Goal: Task Accomplishment & Management: Use online tool/utility

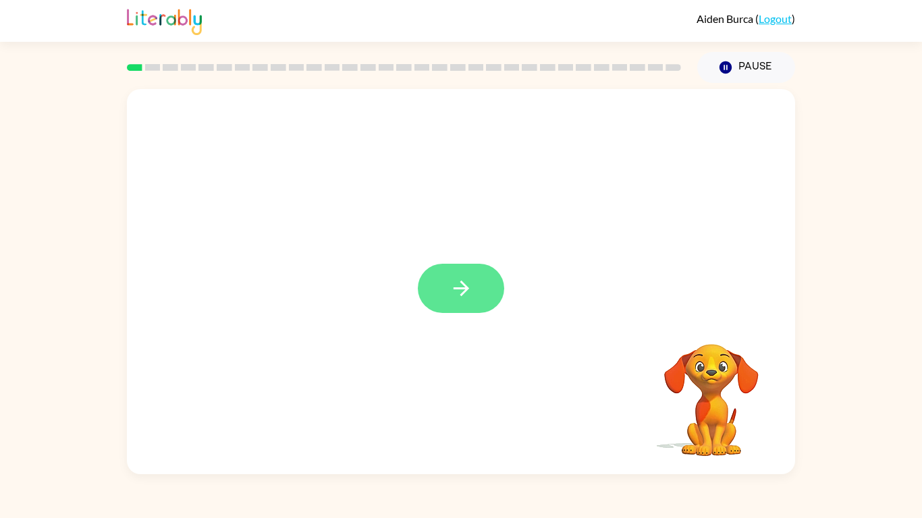
click at [478, 300] on button "button" at bounding box center [461, 288] width 86 height 49
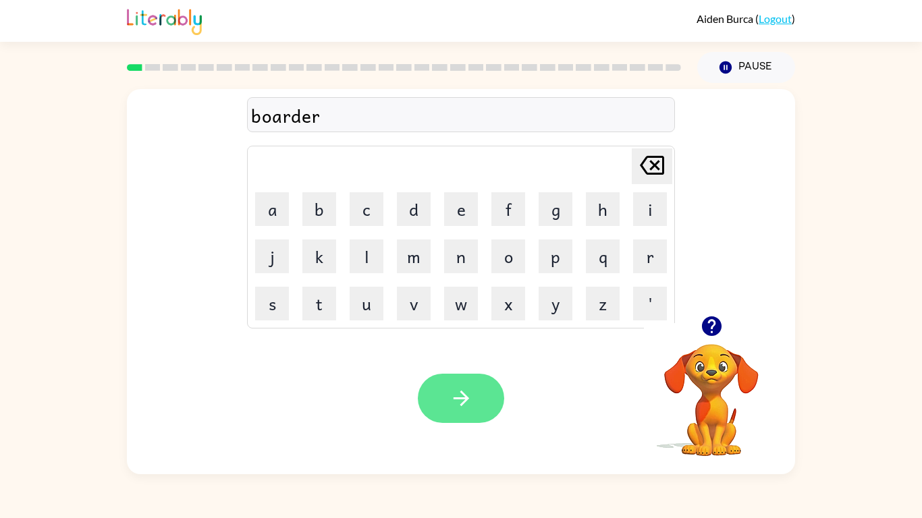
click at [462, 406] on icon "button" at bounding box center [461, 399] width 24 height 24
click at [469, 400] on icon "button" at bounding box center [461, 399] width 24 height 24
click at [478, 390] on button "button" at bounding box center [461, 398] width 86 height 49
click at [453, 399] on icon "button" at bounding box center [461, 399] width 16 height 16
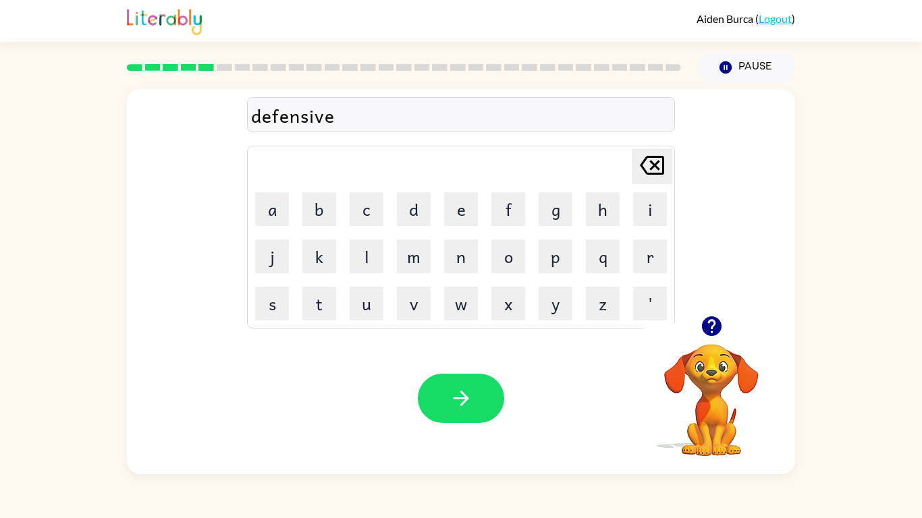
click at [509, 404] on div "Your browser must support playing .mp4 files to use Literably. Please try using…" at bounding box center [461, 399] width 668 height 152
click at [499, 401] on button "button" at bounding box center [461, 398] width 86 height 49
click at [574, 431] on div "Your browser must support playing .mp4 files to use Literably. Please try using…" at bounding box center [461, 399] width 668 height 152
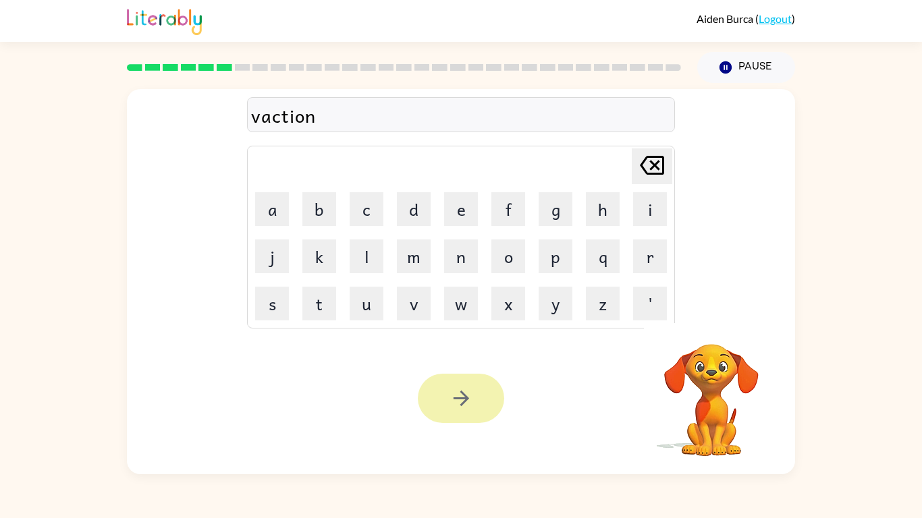
click at [460, 402] on icon "button" at bounding box center [461, 399] width 24 height 24
click at [476, 387] on button "button" at bounding box center [461, 398] width 86 height 49
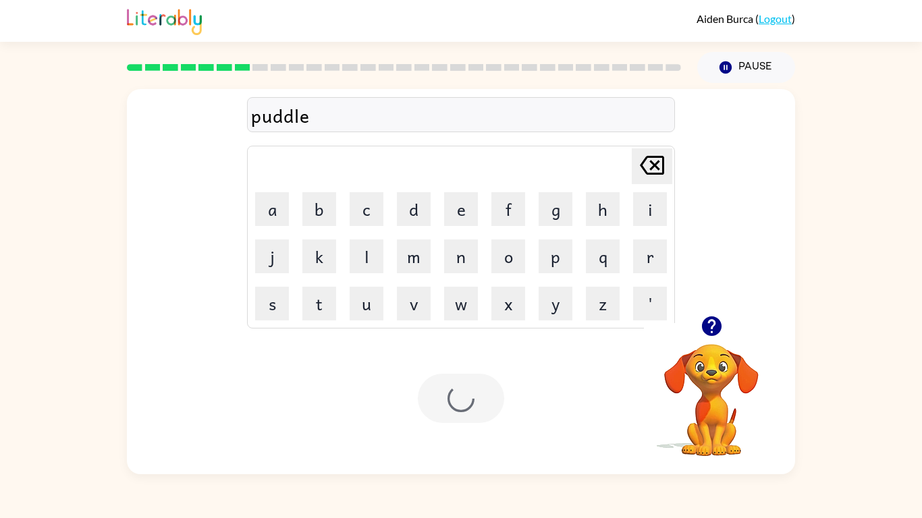
click at [472, 397] on div at bounding box center [461, 398] width 86 height 49
click at [468, 389] on icon "button" at bounding box center [461, 399] width 24 height 24
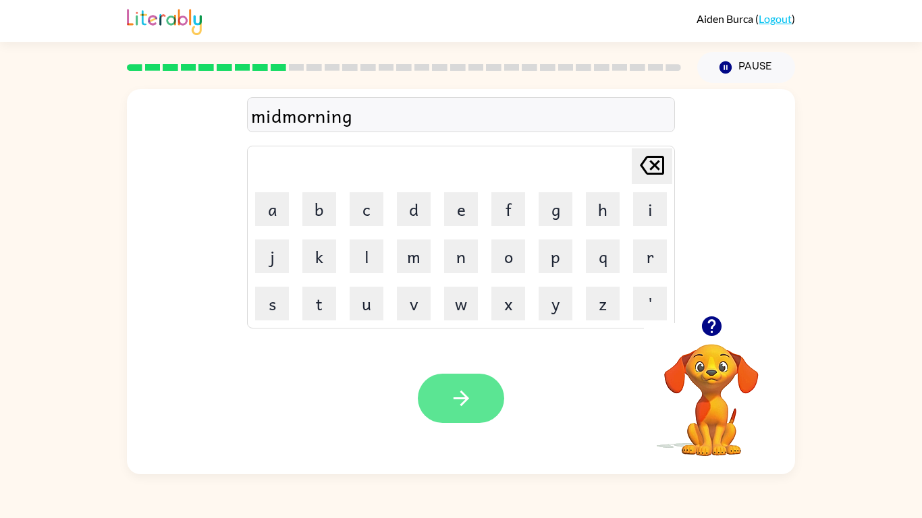
click at [484, 400] on button "button" at bounding box center [461, 398] width 86 height 49
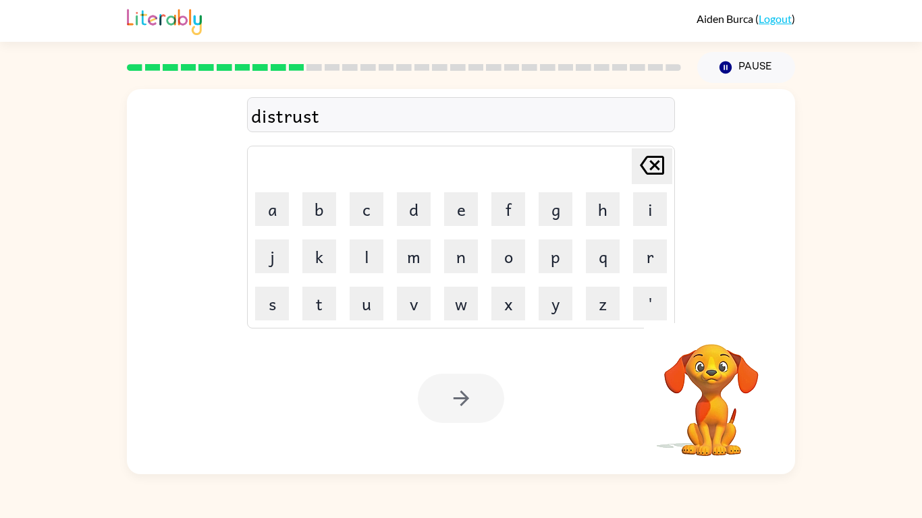
click at [456, 406] on div at bounding box center [461, 398] width 86 height 49
click at [454, 400] on div at bounding box center [461, 398] width 86 height 49
click at [443, 404] on div at bounding box center [461, 398] width 86 height 49
click at [439, 404] on div at bounding box center [461, 398] width 86 height 49
click at [437, 408] on div at bounding box center [461, 398] width 86 height 49
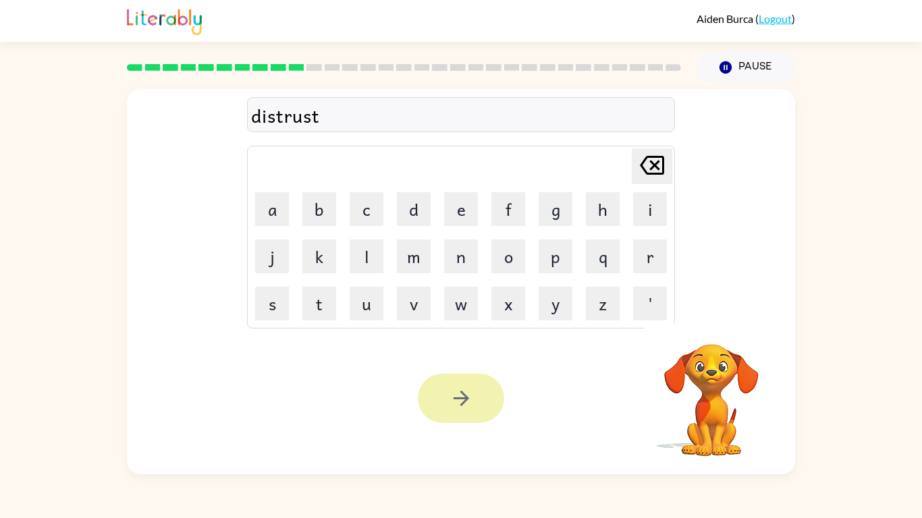
click at [432, 414] on button "button" at bounding box center [461, 398] width 86 height 49
click at [423, 424] on div "Your browser must support playing .mp4 files to use Literably. Please try using…" at bounding box center [461, 399] width 668 height 152
click at [447, 413] on div at bounding box center [461, 398] width 86 height 49
click at [459, 387] on div at bounding box center [461, 398] width 86 height 49
click at [505, 380] on div "Your browser must support playing .mp4 files to use Literably. Please try using…" at bounding box center [461, 399] width 668 height 152
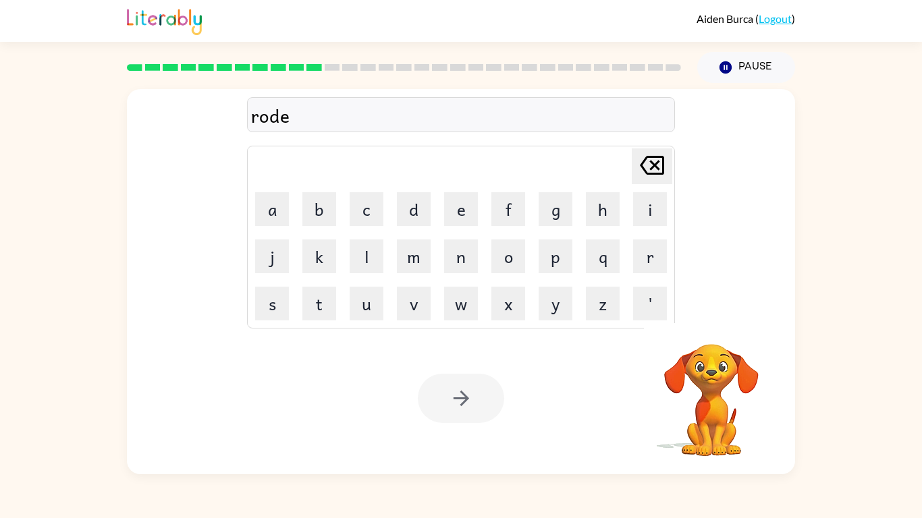
click at [489, 386] on div at bounding box center [461, 398] width 86 height 49
click at [487, 383] on div at bounding box center [461, 398] width 86 height 49
click at [495, 375] on div at bounding box center [461, 398] width 86 height 49
click at [495, 387] on button "button" at bounding box center [461, 398] width 86 height 49
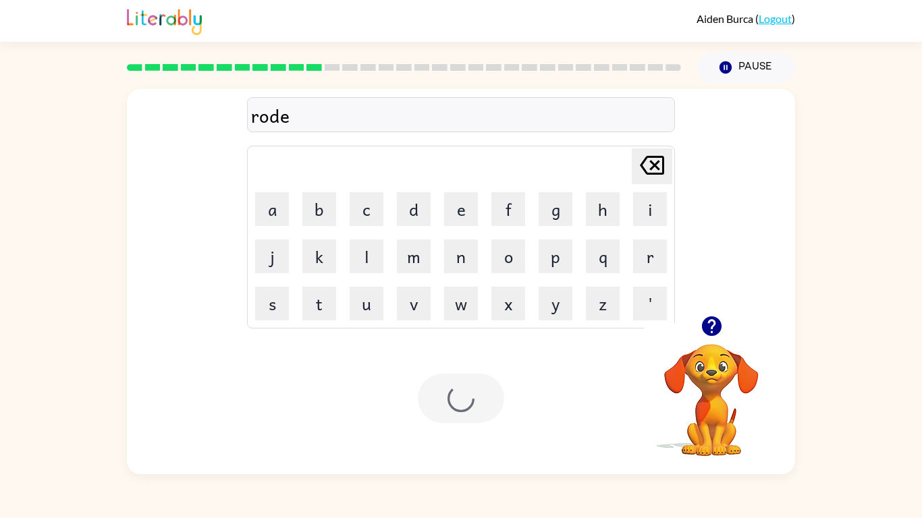
click at [487, 391] on div at bounding box center [461, 398] width 86 height 49
click at [461, 398] on div at bounding box center [461, 398] width 86 height 49
click at [458, 399] on div at bounding box center [461, 398] width 86 height 49
click at [439, 416] on div at bounding box center [461, 398] width 86 height 49
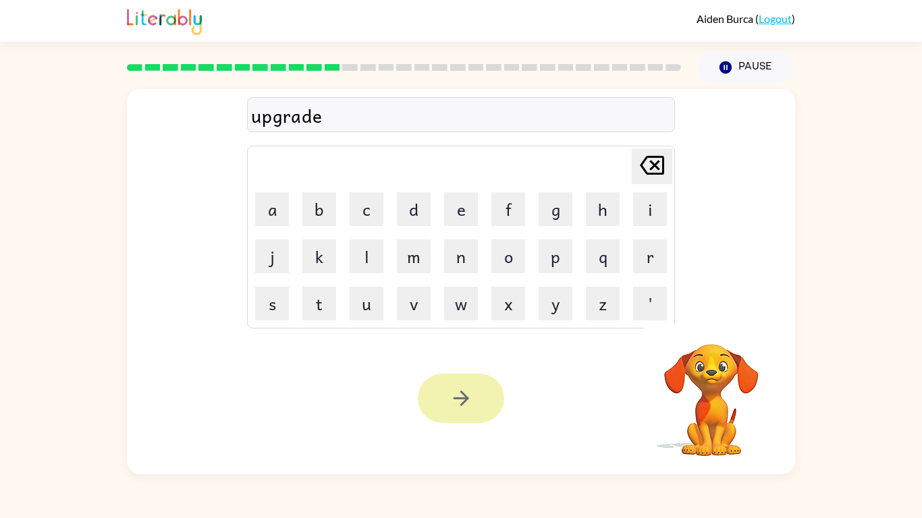
click at [447, 400] on button "button" at bounding box center [461, 398] width 86 height 49
click at [451, 399] on div at bounding box center [461, 398] width 86 height 49
click at [466, 399] on div at bounding box center [461, 398] width 86 height 49
click at [470, 392] on div at bounding box center [461, 398] width 86 height 49
click at [476, 388] on div at bounding box center [461, 398] width 86 height 49
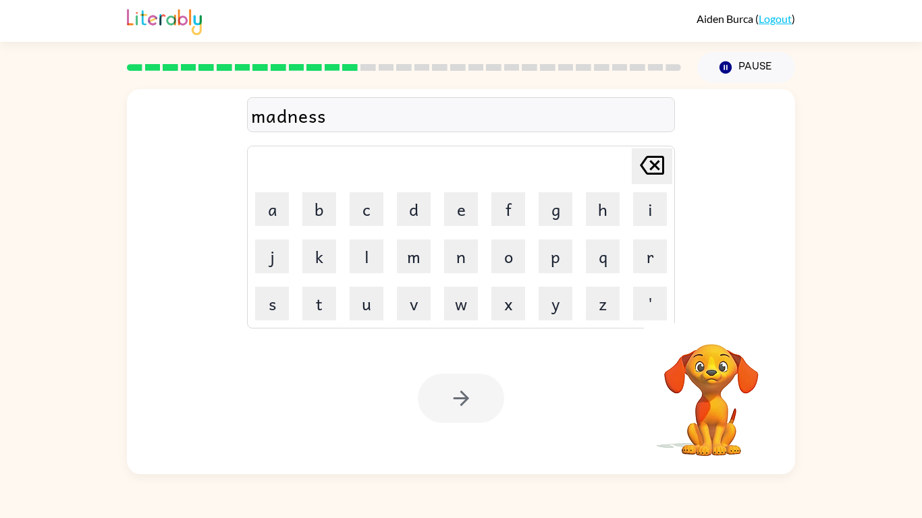
click at [482, 391] on div at bounding box center [461, 398] width 86 height 49
click at [482, 398] on div at bounding box center [461, 398] width 86 height 49
click at [460, 414] on div at bounding box center [461, 398] width 86 height 49
click at [463, 408] on div at bounding box center [461, 398] width 86 height 49
click at [464, 399] on icon "button" at bounding box center [461, 399] width 16 height 16
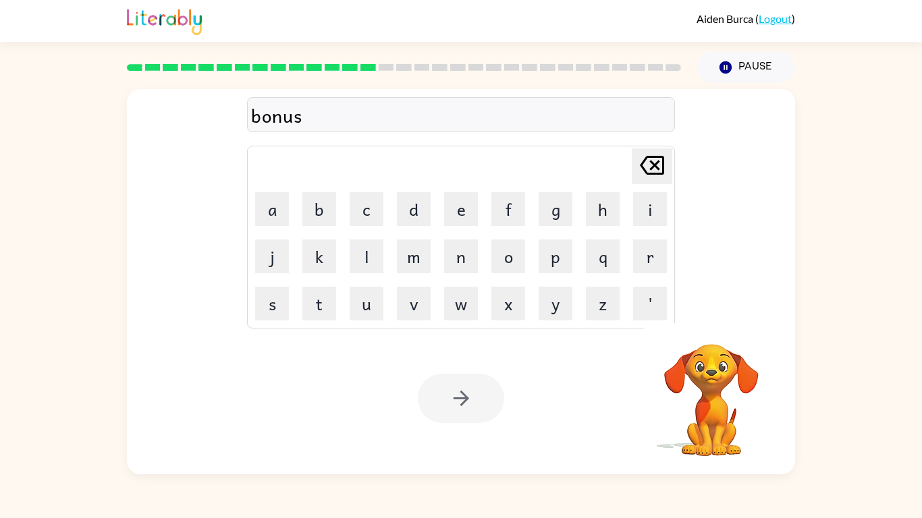
click at [460, 423] on div at bounding box center [461, 398] width 86 height 49
click at [458, 385] on div at bounding box center [461, 398] width 86 height 49
click at [445, 377] on div at bounding box center [461, 398] width 86 height 49
click at [457, 381] on div at bounding box center [461, 398] width 86 height 49
click at [451, 385] on button "button" at bounding box center [461, 398] width 86 height 49
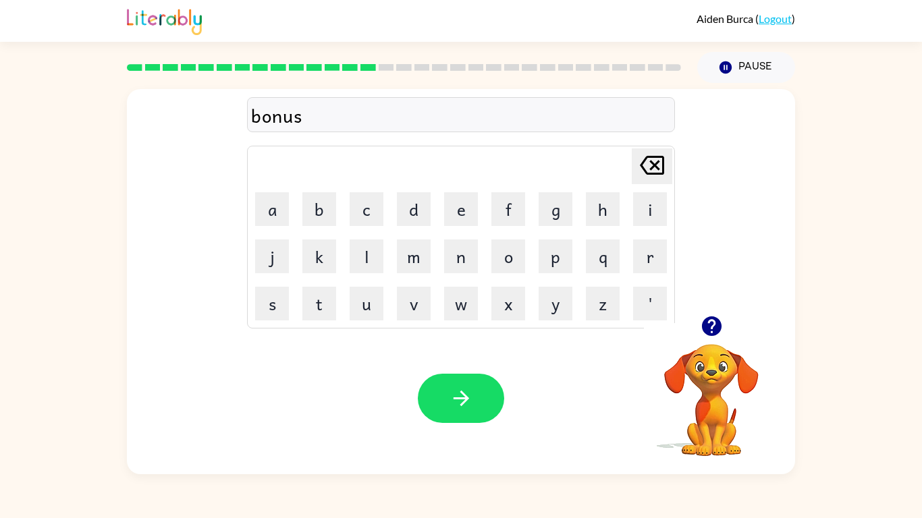
click at [446, 388] on div at bounding box center [461, 398] width 86 height 49
click at [461, 399] on icon "button" at bounding box center [461, 399] width 16 height 16
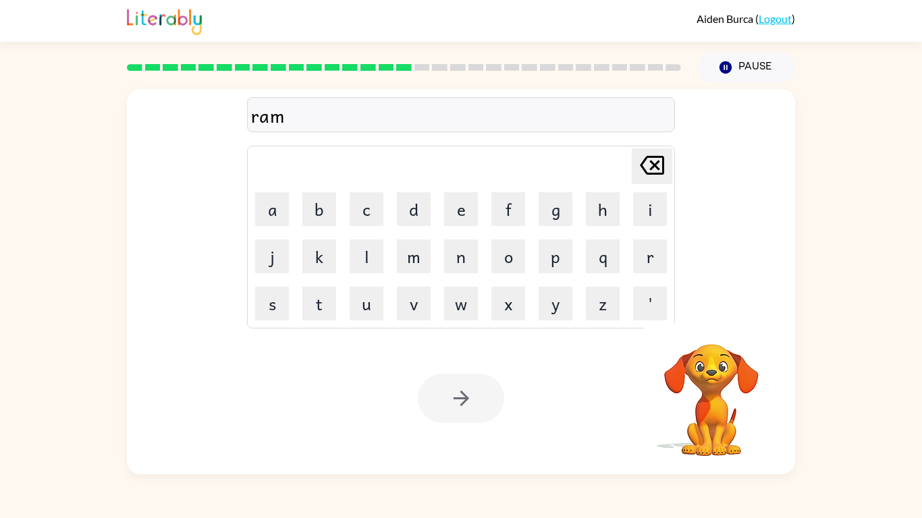
click at [501, 372] on div "Your browser must support playing .mp4 files to use Literably. Please try using…" at bounding box center [461, 399] width 668 height 152
click at [502, 379] on div at bounding box center [461, 398] width 86 height 49
click at [495, 393] on button "button" at bounding box center [461, 398] width 86 height 49
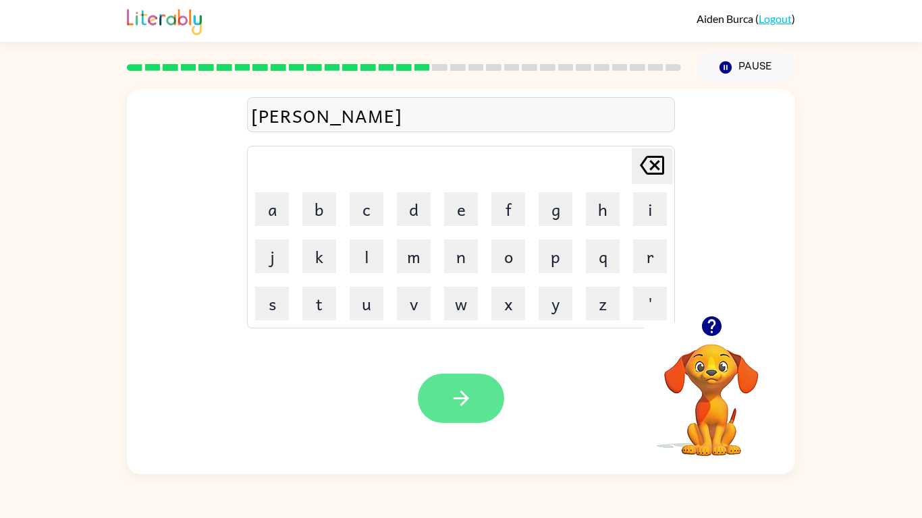
click at [465, 385] on button "button" at bounding box center [461, 398] width 86 height 49
click at [476, 389] on button "button" at bounding box center [461, 398] width 86 height 49
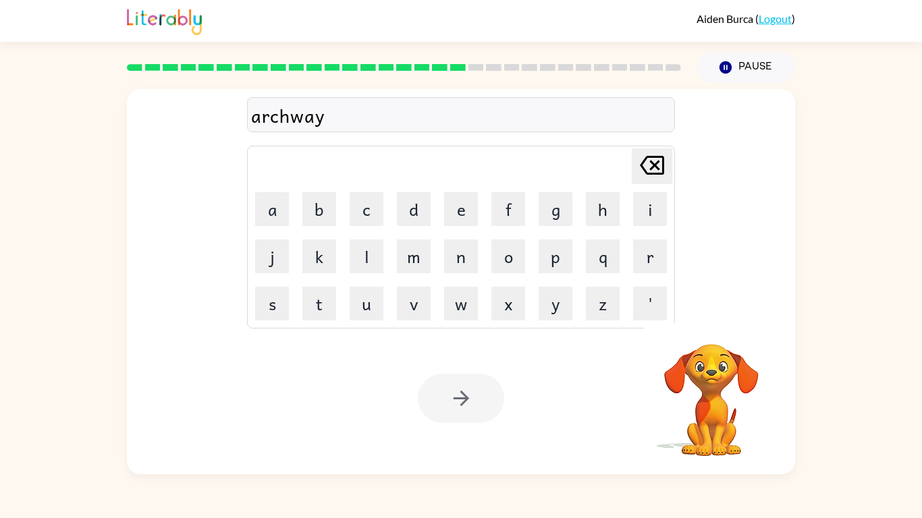
click at [465, 401] on div at bounding box center [461, 398] width 86 height 49
click at [470, 403] on div at bounding box center [461, 398] width 86 height 49
click at [495, 411] on div at bounding box center [461, 398] width 86 height 49
click at [507, 383] on div "Your browser must support playing .mp4 files to use Literably. Please try using…" at bounding box center [461, 399] width 668 height 152
click at [476, 417] on button "button" at bounding box center [461, 398] width 86 height 49
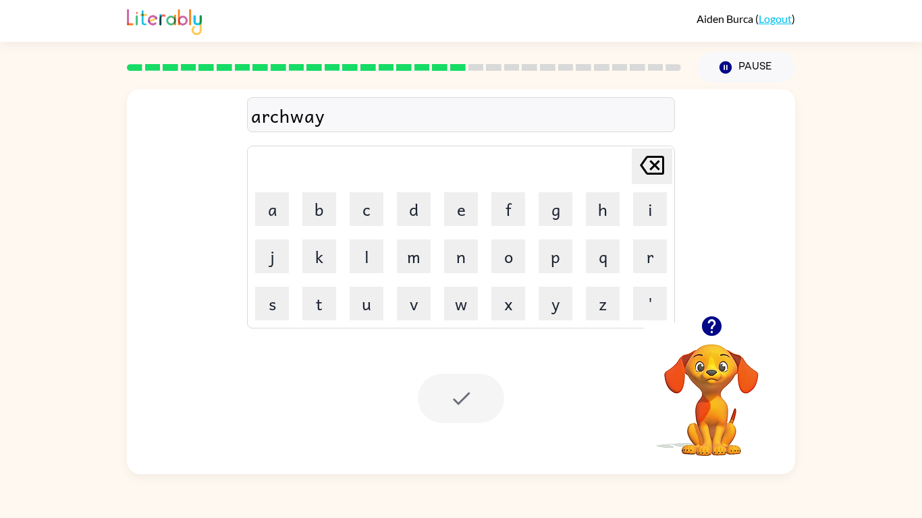
click at [491, 389] on div at bounding box center [461, 398] width 86 height 49
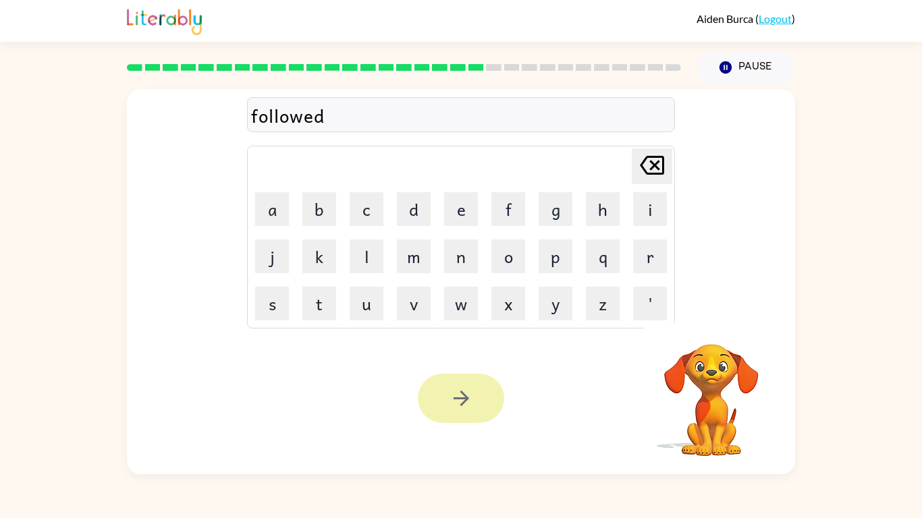
click at [455, 404] on icon "button" at bounding box center [461, 399] width 24 height 24
click at [495, 408] on div at bounding box center [461, 398] width 86 height 49
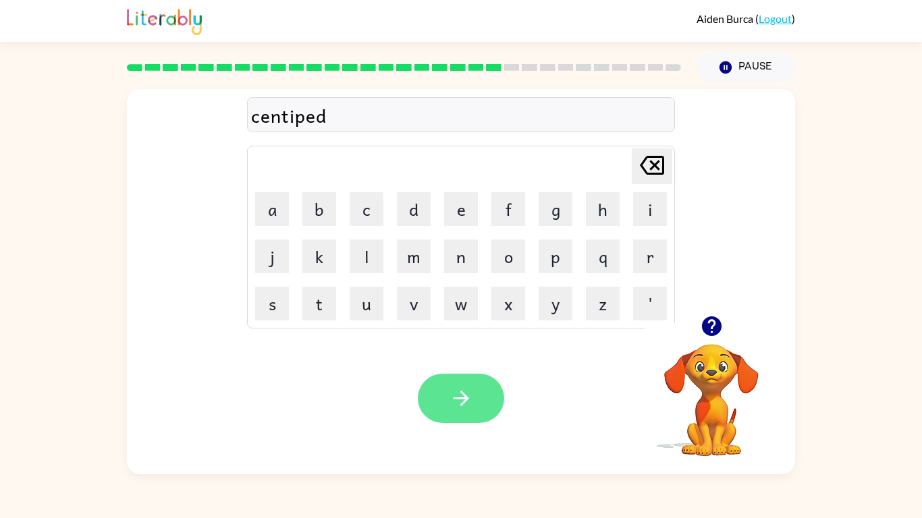
click at [481, 374] on button "button" at bounding box center [461, 398] width 86 height 49
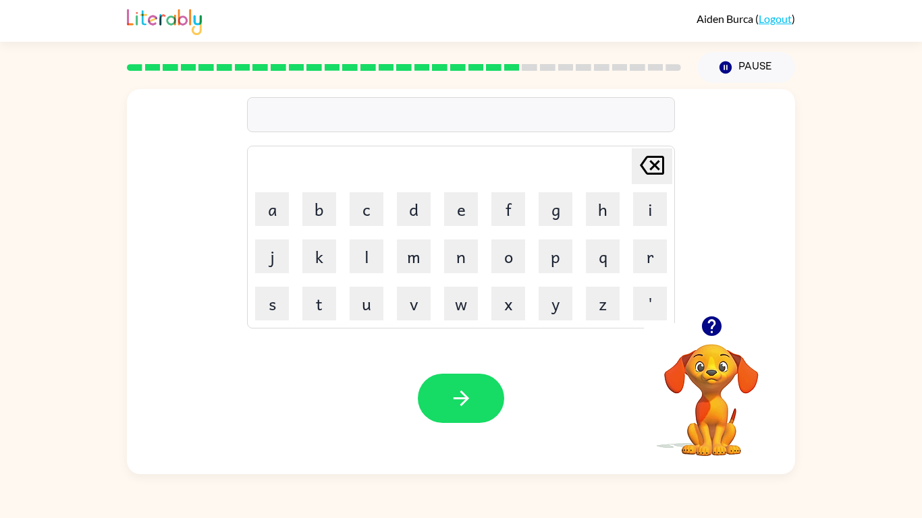
click at [700, 327] on icon "button" at bounding box center [712, 326] width 24 height 24
click at [464, 383] on button "button" at bounding box center [461, 398] width 86 height 49
click at [478, 390] on div at bounding box center [461, 398] width 86 height 49
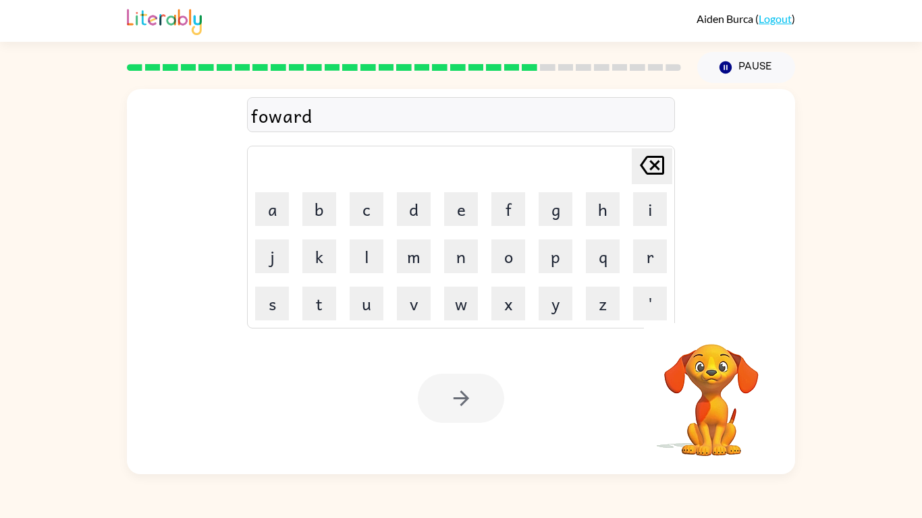
click at [457, 433] on div "Your browser must support playing .mp4 files to use Literably. Please try using…" at bounding box center [461, 399] width 668 height 152
click at [460, 414] on div at bounding box center [461, 398] width 86 height 49
click at [459, 399] on icon "button" at bounding box center [461, 399] width 16 height 16
click at [469, 408] on div at bounding box center [461, 398] width 86 height 49
click at [466, 395] on icon "button" at bounding box center [461, 399] width 24 height 24
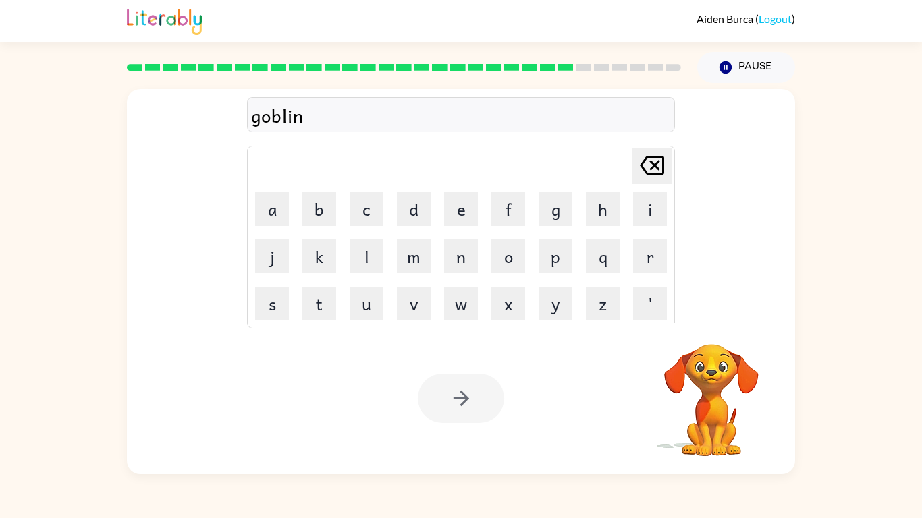
click at [464, 407] on div at bounding box center [461, 398] width 86 height 49
click at [495, 385] on div at bounding box center [461, 398] width 86 height 49
click at [472, 406] on div at bounding box center [461, 398] width 86 height 49
click at [475, 408] on div at bounding box center [461, 398] width 86 height 49
click at [495, 395] on button "button" at bounding box center [461, 398] width 86 height 49
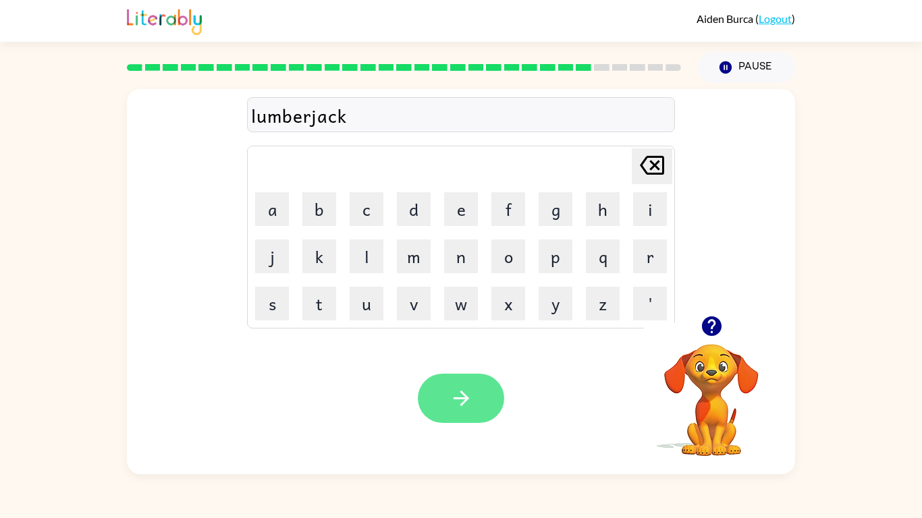
click at [435, 406] on button "button" at bounding box center [461, 398] width 86 height 49
click at [484, 393] on div at bounding box center [461, 398] width 86 height 49
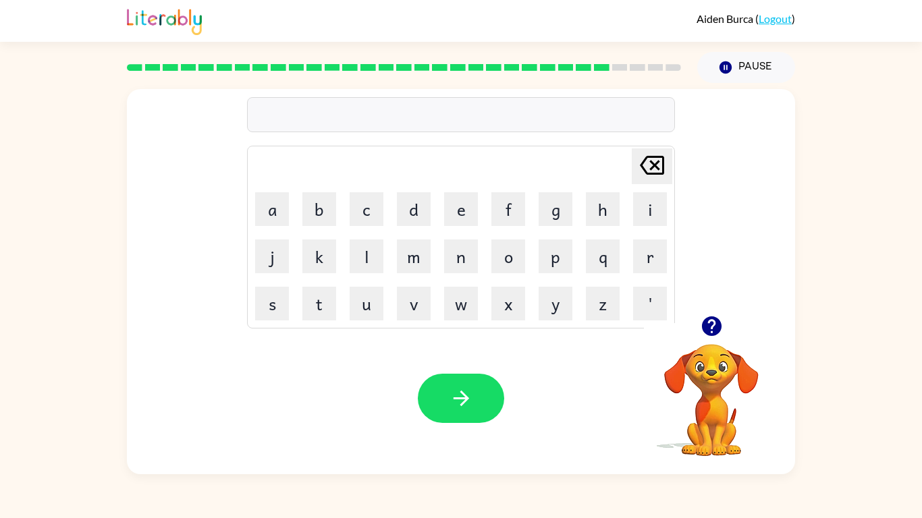
click at [715, 325] on icon "button" at bounding box center [712, 326] width 24 height 24
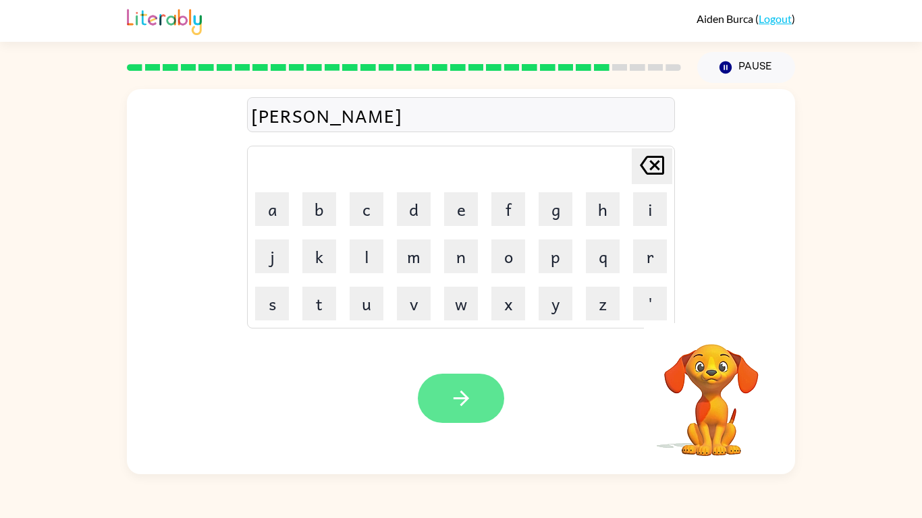
click at [484, 389] on button "button" at bounding box center [461, 398] width 86 height 49
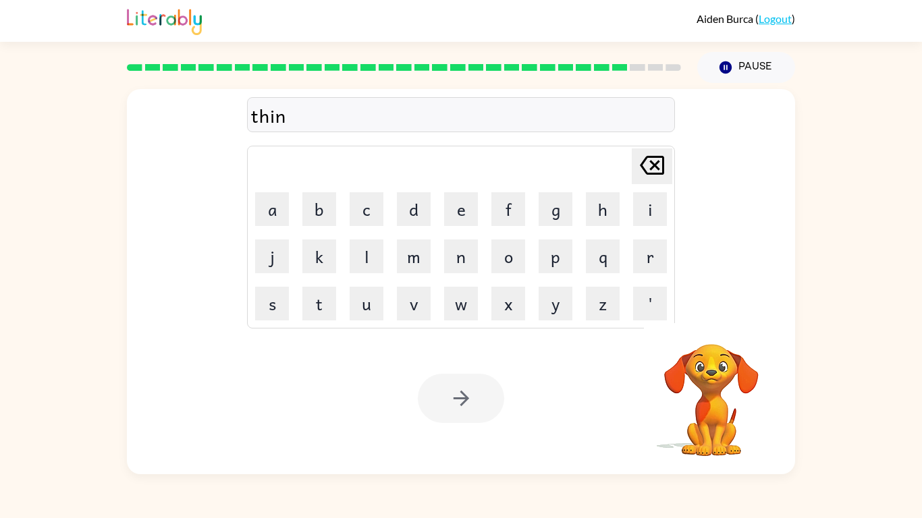
click at [485, 364] on div "Your browser must support playing .mp4 files to use Literably. Please try using…" at bounding box center [461, 399] width 668 height 152
click at [461, 402] on icon "button" at bounding box center [461, 399] width 24 height 24
click at [485, 387] on div at bounding box center [461, 398] width 86 height 49
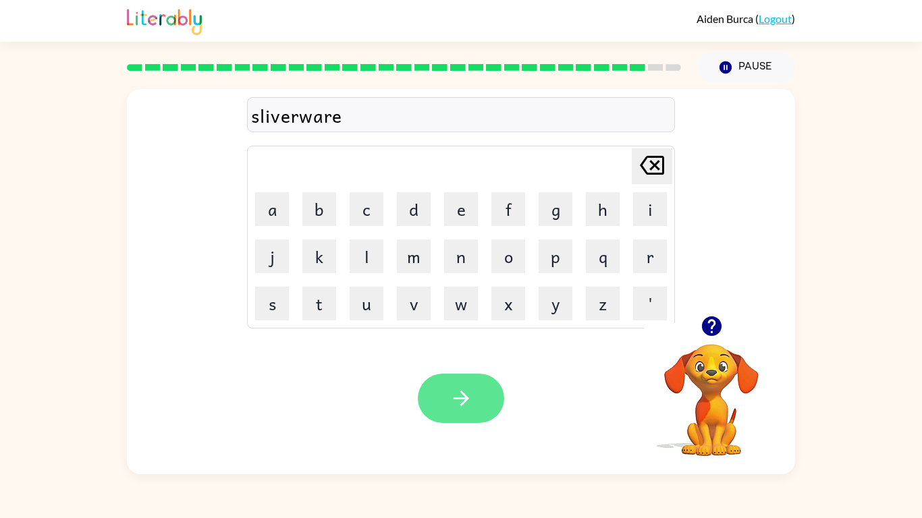
click at [500, 399] on button "button" at bounding box center [461, 398] width 86 height 49
click at [465, 389] on icon "button" at bounding box center [461, 399] width 24 height 24
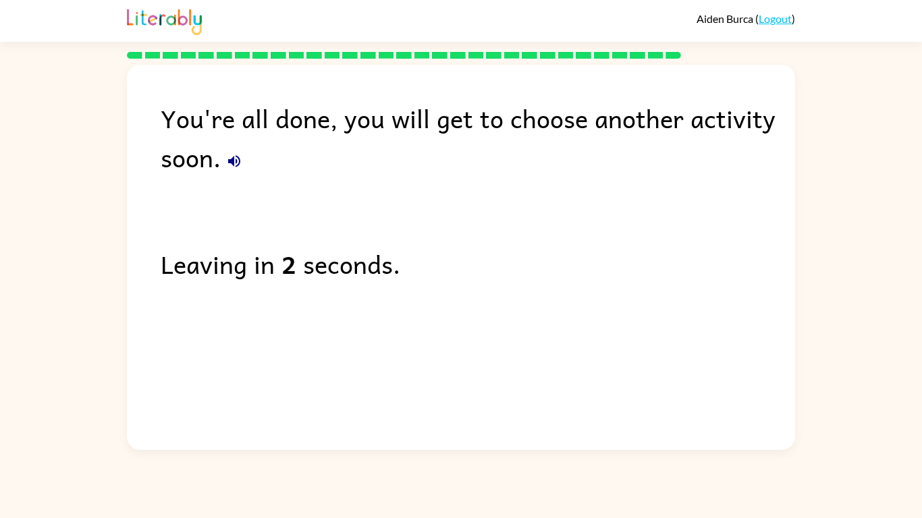
click at [446, 446] on div "You're all done, you will get to choose another activity soon. Leaving in 2 sec…" at bounding box center [461, 257] width 668 height 385
click at [448, 446] on div "You're all done, you will get to choose another activity soon. Leaving in 2 sec…" at bounding box center [461, 257] width 668 height 385
click at [437, 462] on div "Aiden Burca ( Logout ) You're all done, you will get to choose another activity…" at bounding box center [461, 259] width 922 height 518
click at [434, 466] on div "Aiden Burca ( Logout ) You're all done, you will get to choose another activity…" at bounding box center [461, 259] width 922 height 518
